Goal: Navigation & Orientation: Find specific page/section

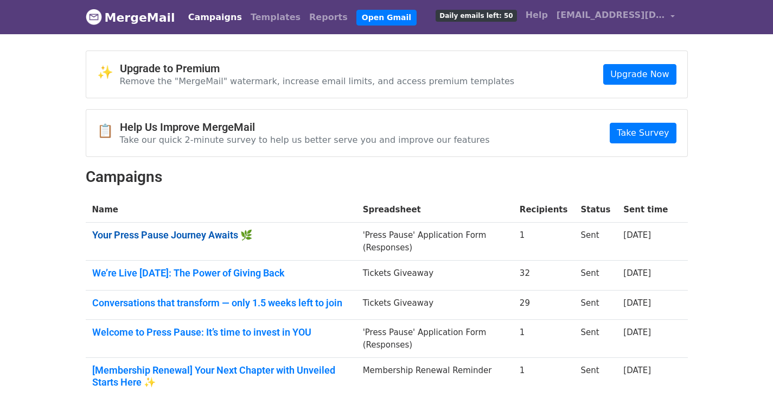
click at [168, 234] on link "Your Press Pause Journey Awaits 🌿" at bounding box center [221, 235] width 258 height 12
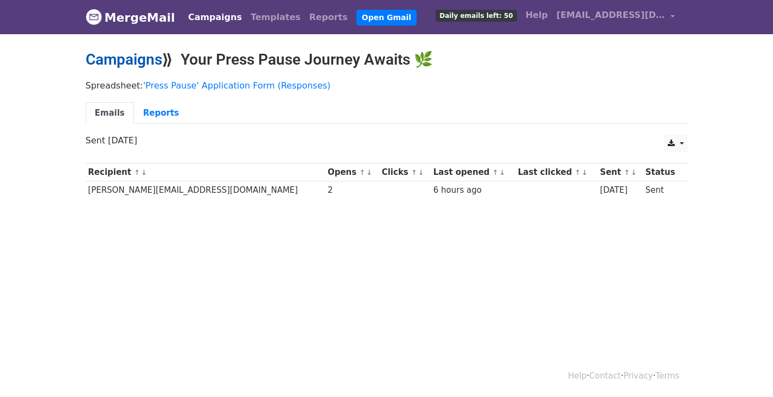
click at [107, 57] on link "Campaigns" at bounding box center [124, 59] width 76 height 18
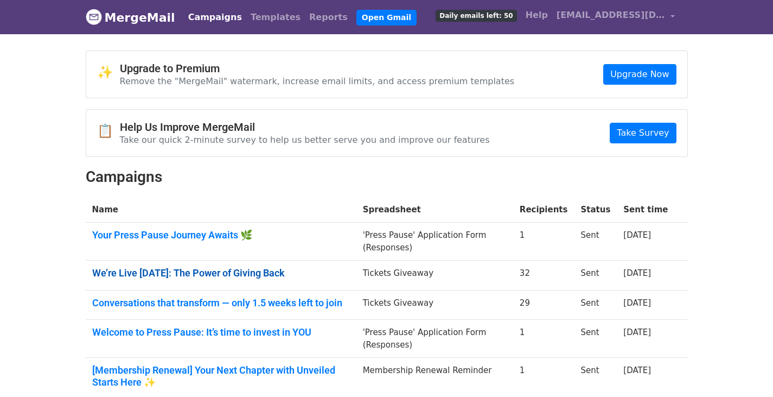
click at [171, 273] on link "We’re Live [DATE]: The Power of Giving Back" at bounding box center [221, 273] width 258 height 12
